Goal: Information Seeking & Learning: Learn about a topic

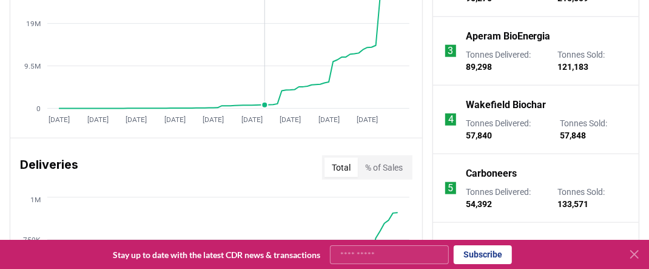
scroll to position [668, 0]
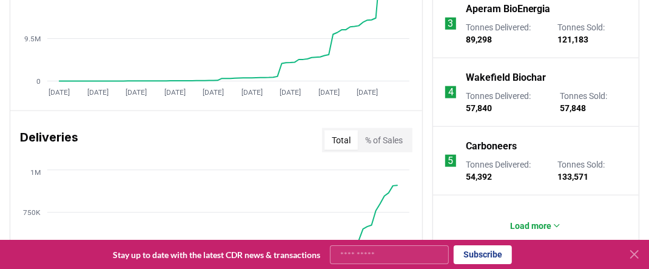
click at [495, 145] on p "Carboneers" at bounding box center [491, 146] width 51 height 15
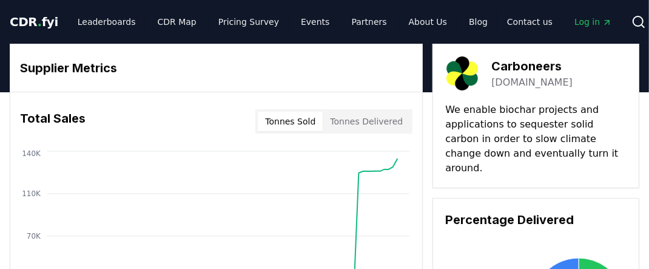
click at [521, 81] on link "[DOMAIN_NAME]" at bounding box center [532, 82] width 81 height 15
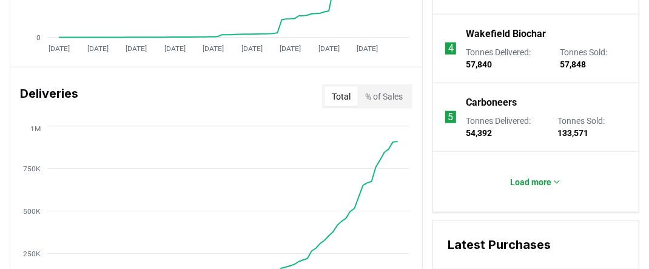
scroll to position [789, 0]
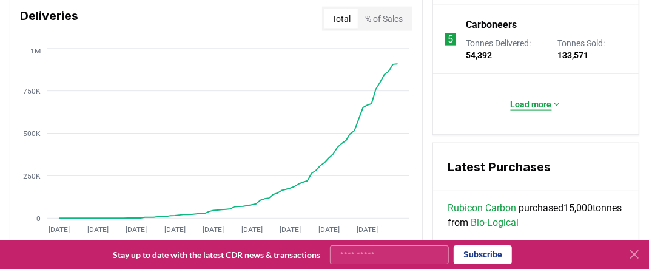
click at [540, 104] on p "Load more" at bounding box center [531, 104] width 41 height 12
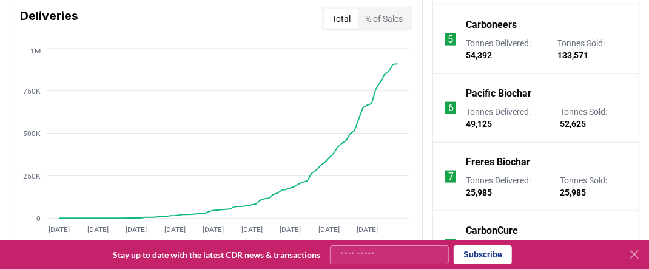
click at [503, 90] on p "Pacific Biochar" at bounding box center [499, 93] width 66 height 15
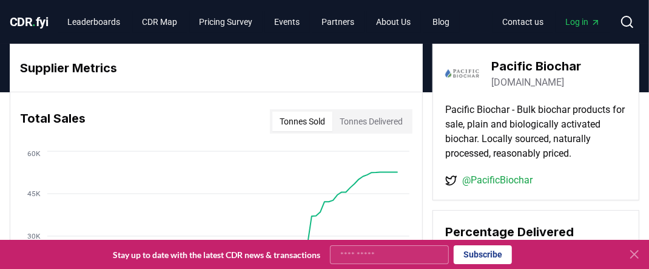
click at [507, 180] on link "@PacificBiochar" at bounding box center [497, 180] width 70 height 15
click at [515, 82] on link "pacificbiochar.com" at bounding box center [528, 82] width 73 height 15
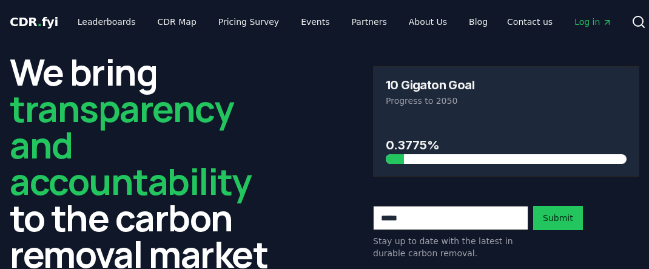
scroll to position [789, 0]
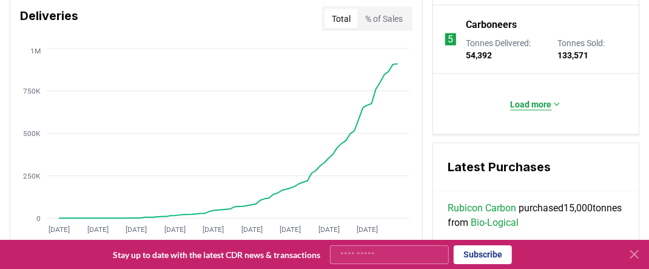
click at [548, 103] on p "Load more" at bounding box center [531, 104] width 41 height 12
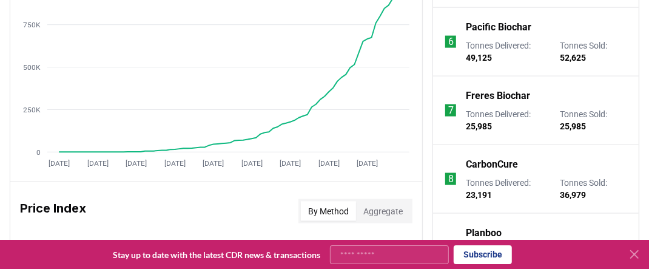
scroll to position [910, 0]
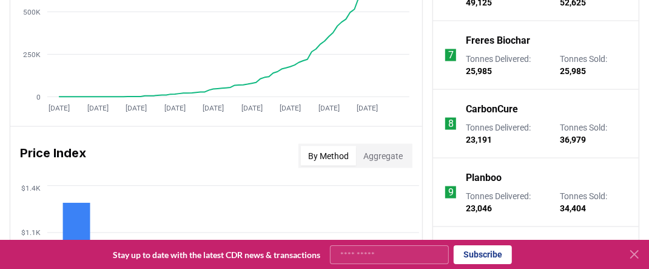
click at [499, 108] on p "CarbonCure" at bounding box center [492, 109] width 52 height 15
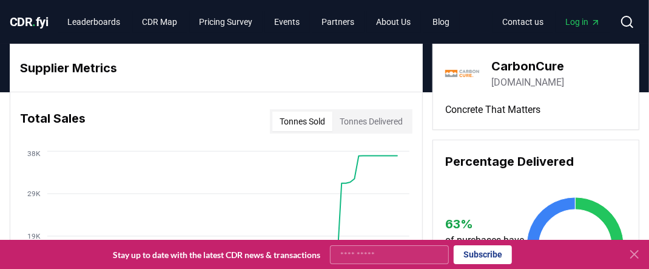
click at [515, 81] on link "[DOMAIN_NAME]" at bounding box center [528, 82] width 73 height 15
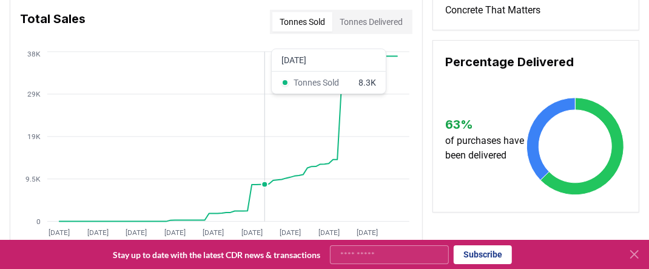
scroll to position [121, 0]
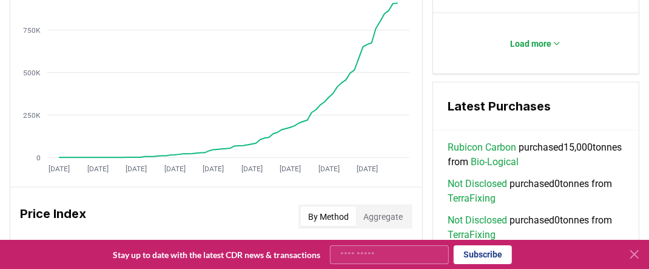
scroll to position [789, 0]
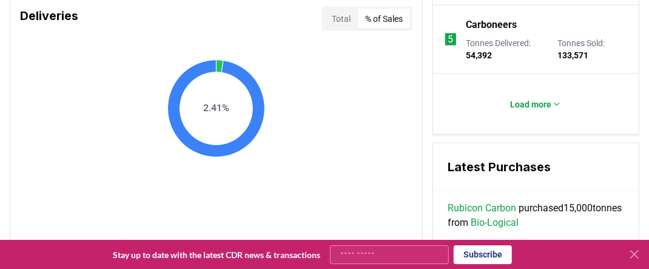
click at [389, 19] on button "% of Sales" at bounding box center [384, 18] width 52 height 19
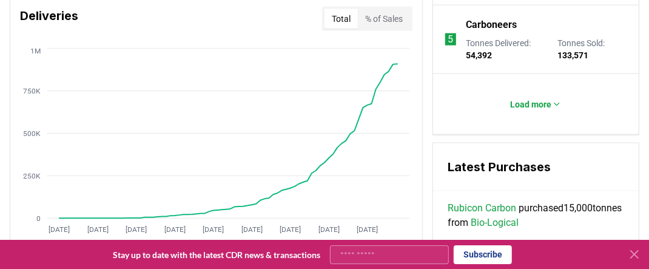
click at [340, 16] on button "Total" at bounding box center [341, 18] width 33 height 19
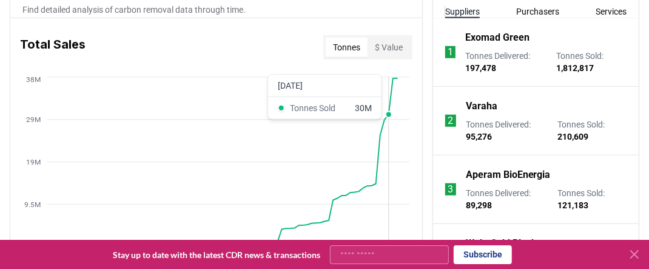
scroll to position [486, 0]
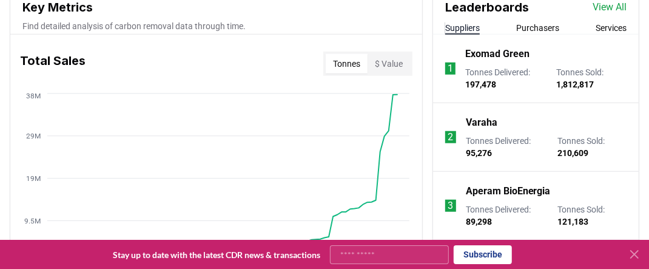
click at [391, 58] on button "$ Value" at bounding box center [389, 63] width 42 height 19
click at [357, 61] on button "Tonnes" at bounding box center [347, 63] width 42 height 19
click at [399, 66] on button "$ Value" at bounding box center [389, 63] width 42 height 19
click at [356, 67] on button "Tonnes" at bounding box center [347, 63] width 42 height 19
click at [387, 64] on button "$ Value" at bounding box center [389, 63] width 42 height 19
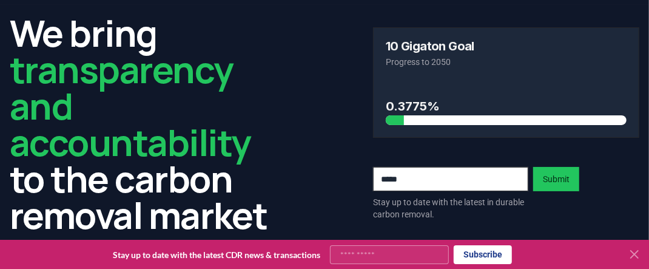
scroll to position [0, 0]
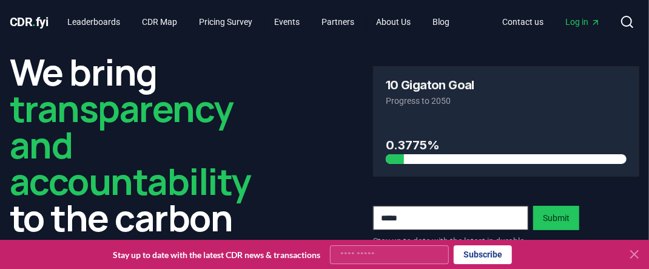
click at [21, 21] on span "CDR . fyi" at bounding box center [29, 22] width 39 height 15
